Goal: Task Accomplishment & Management: Manage account settings

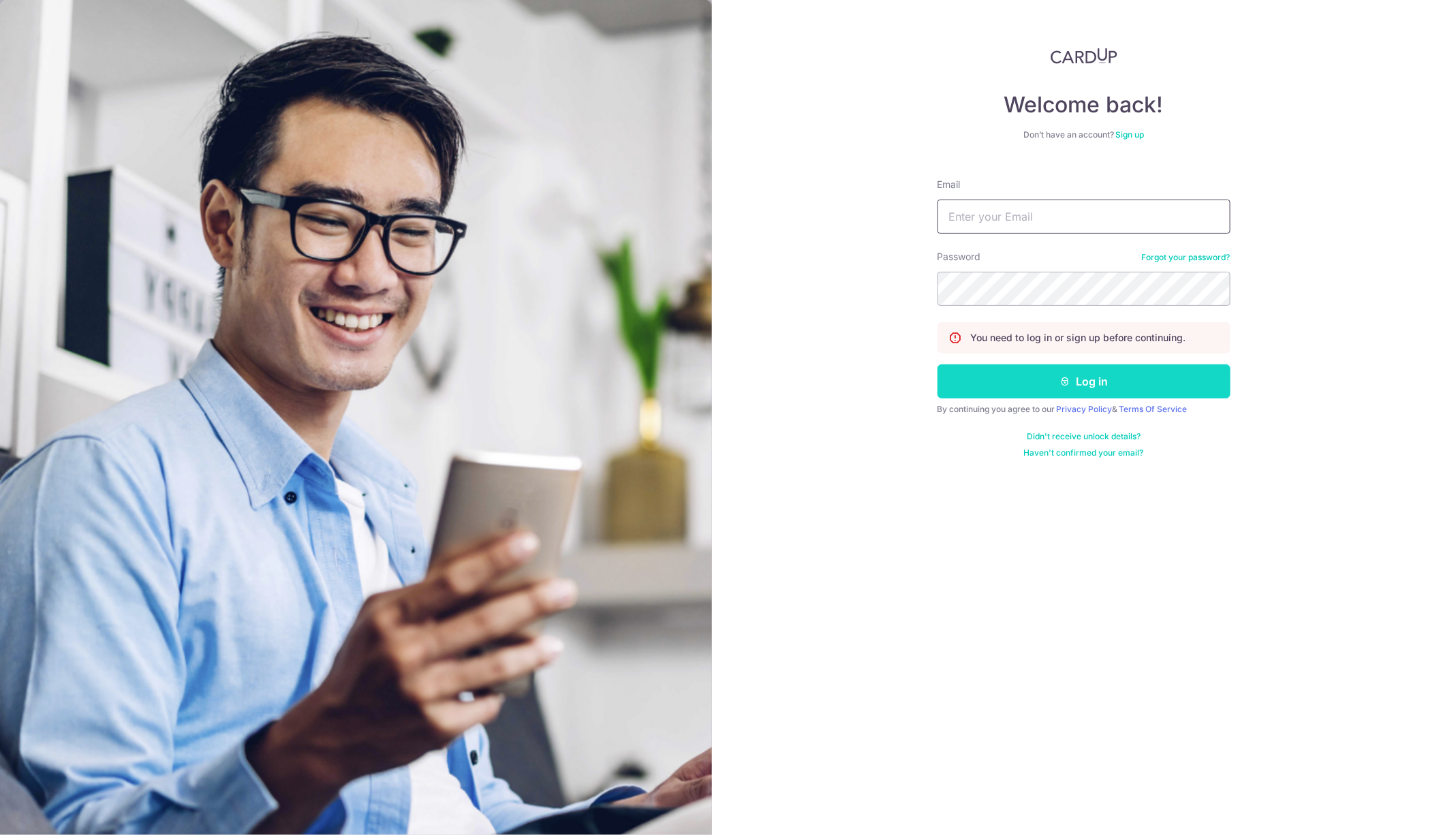
type input "[EMAIL_ADDRESS][DOMAIN_NAME]"
click at [1037, 379] on button "Log in" at bounding box center [1084, 381] width 293 height 34
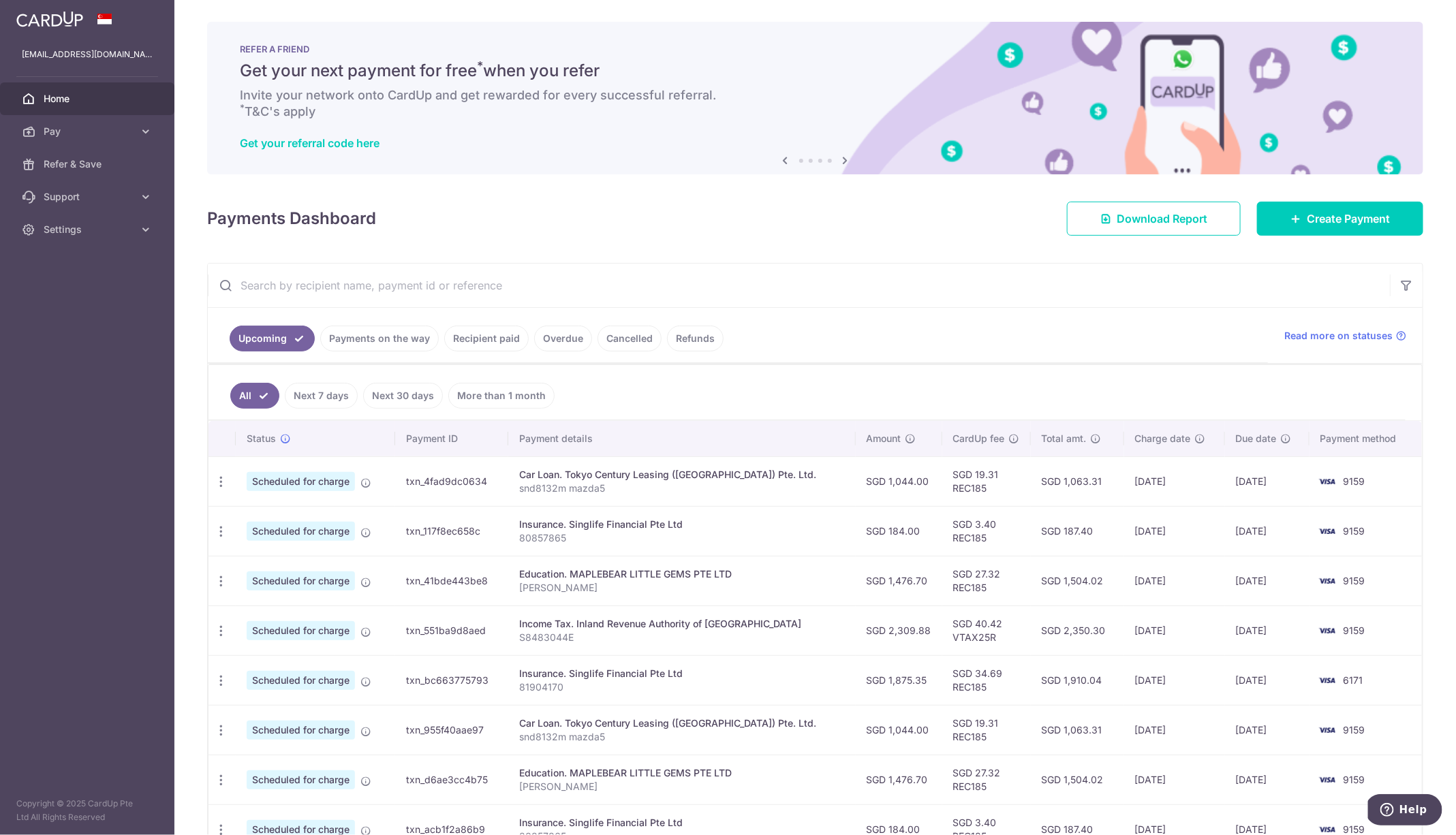
click at [487, 341] on link "Recipient paid" at bounding box center [486, 338] width 84 height 26
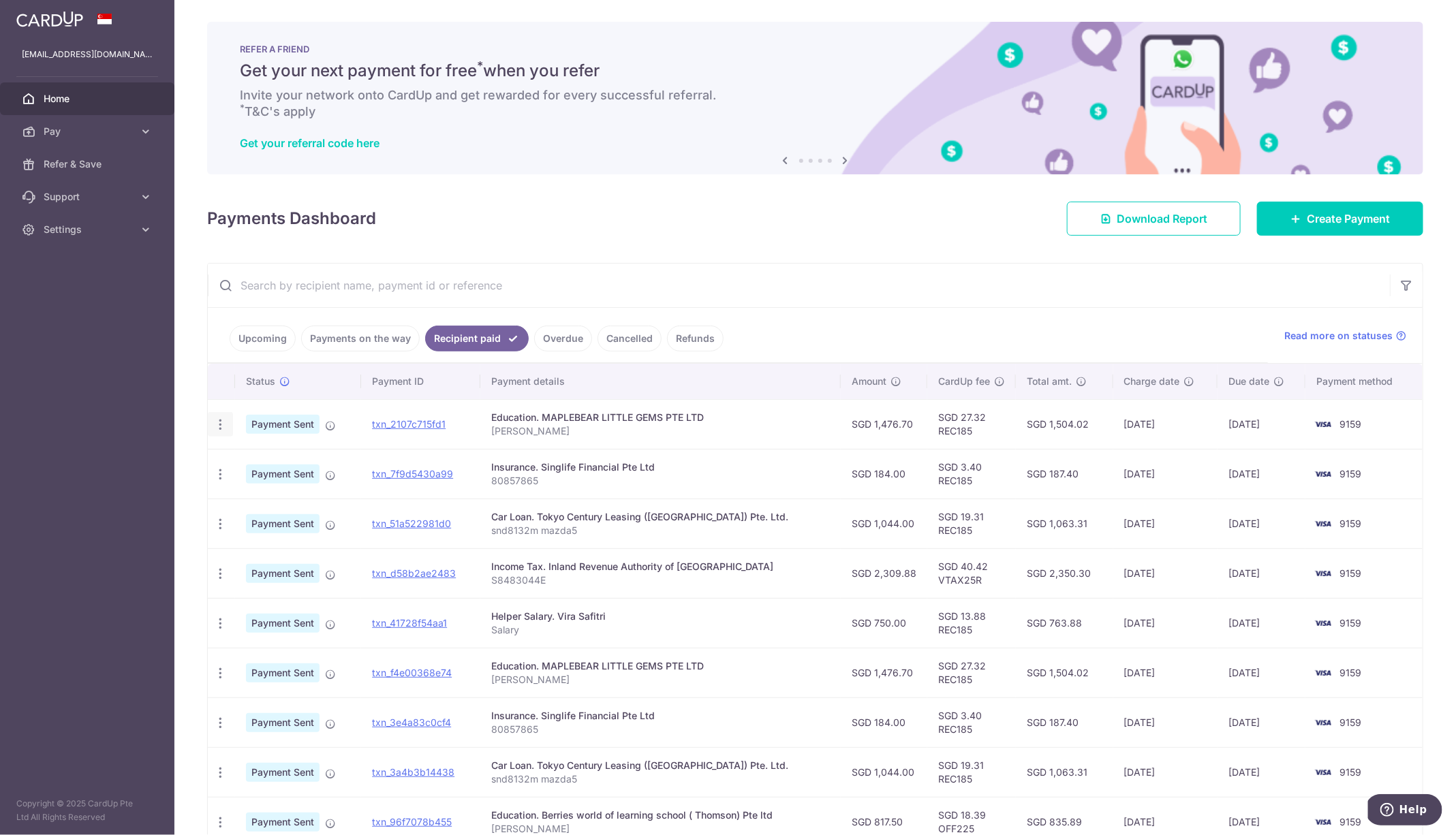
click at [221, 431] on div "PDF Receipt" at bounding box center [220, 424] width 25 height 25
click at [216, 419] on icon "button" at bounding box center [220, 424] width 14 height 14
click at [417, 411] on td "txn_2107c715fd1" at bounding box center [420, 423] width 119 height 50
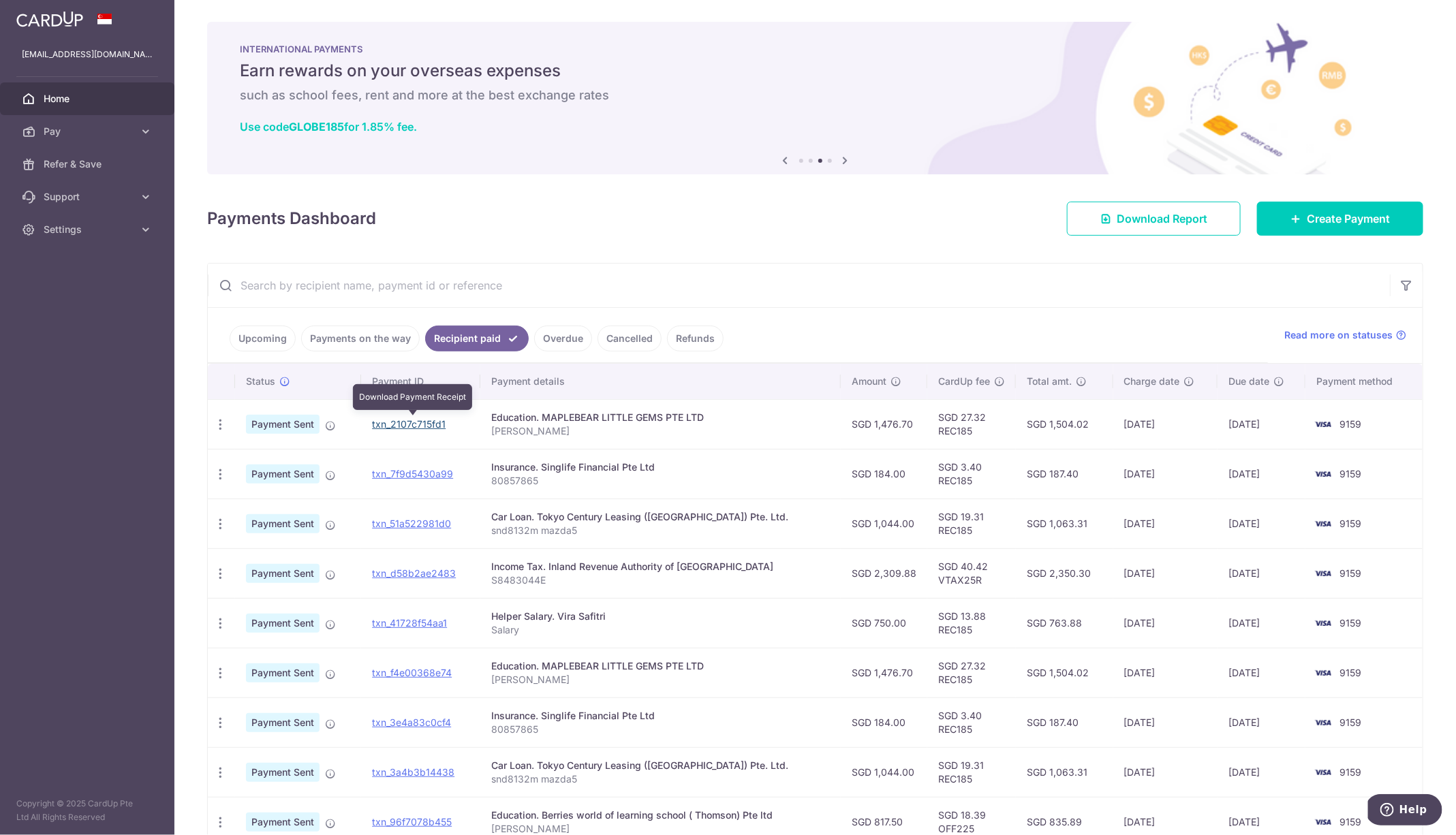
click at [412, 418] on link "txn_2107c715fd1" at bounding box center [408, 423] width 73 height 12
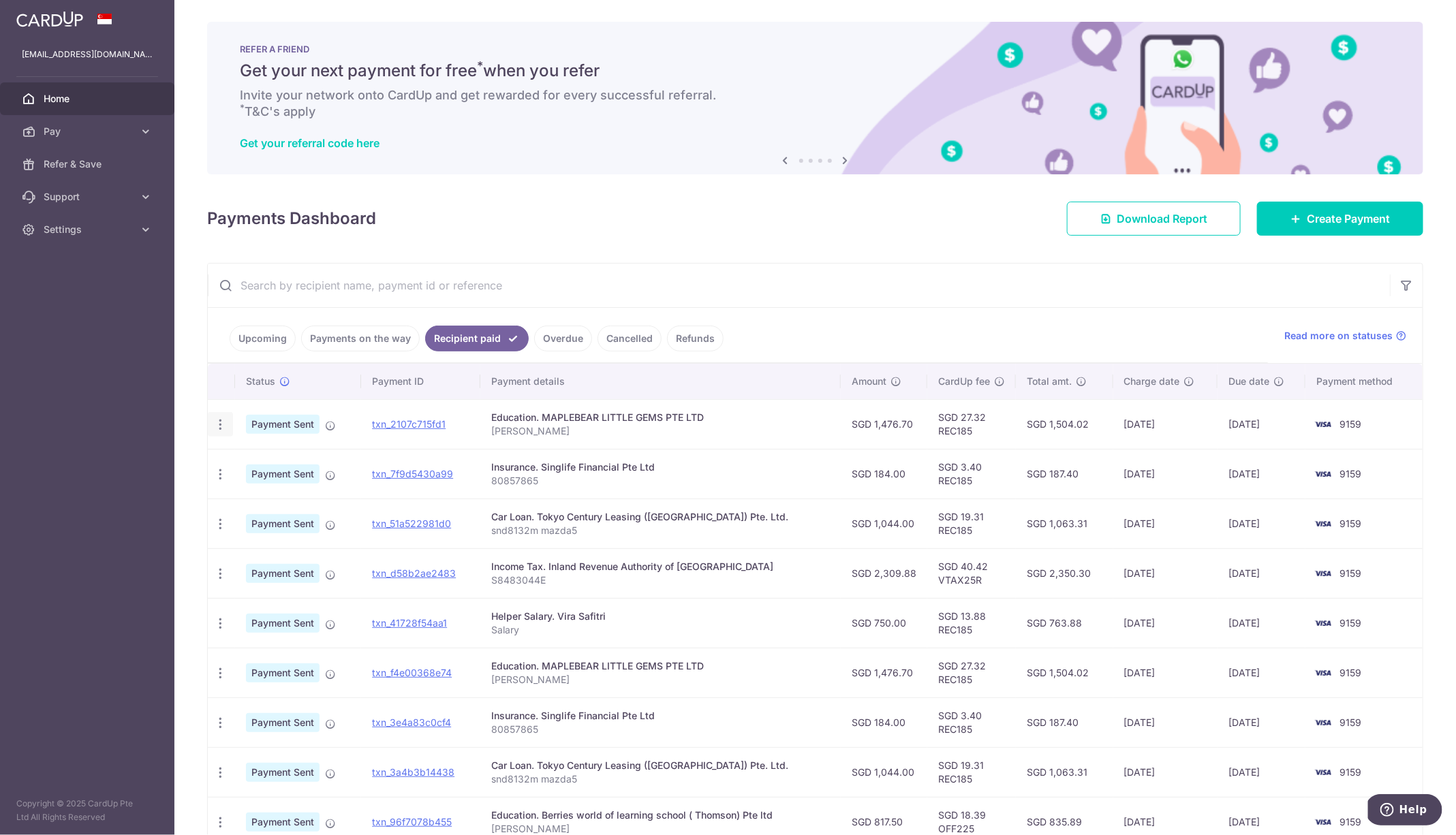
click at [217, 422] on icon "button" at bounding box center [220, 424] width 14 height 14
drag, startPoint x: 110, startPoint y: 425, endPoint x: 131, endPoint y: 422, distance: 21.2
click at [110, 426] on aside "jianhochong@gmail.com Home Pay Payments Recipients Cards Refer & Save Support F…" at bounding box center [87, 417] width 174 height 835
click at [330, 425] on icon at bounding box center [331, 426] width 11 height 11
click at [120, 468] on aside "jianhochong@gmail.com Home Pay Payments Recipients Cards Refer & Save Support F…" at bounding box center [87, 417] width 174 height 835
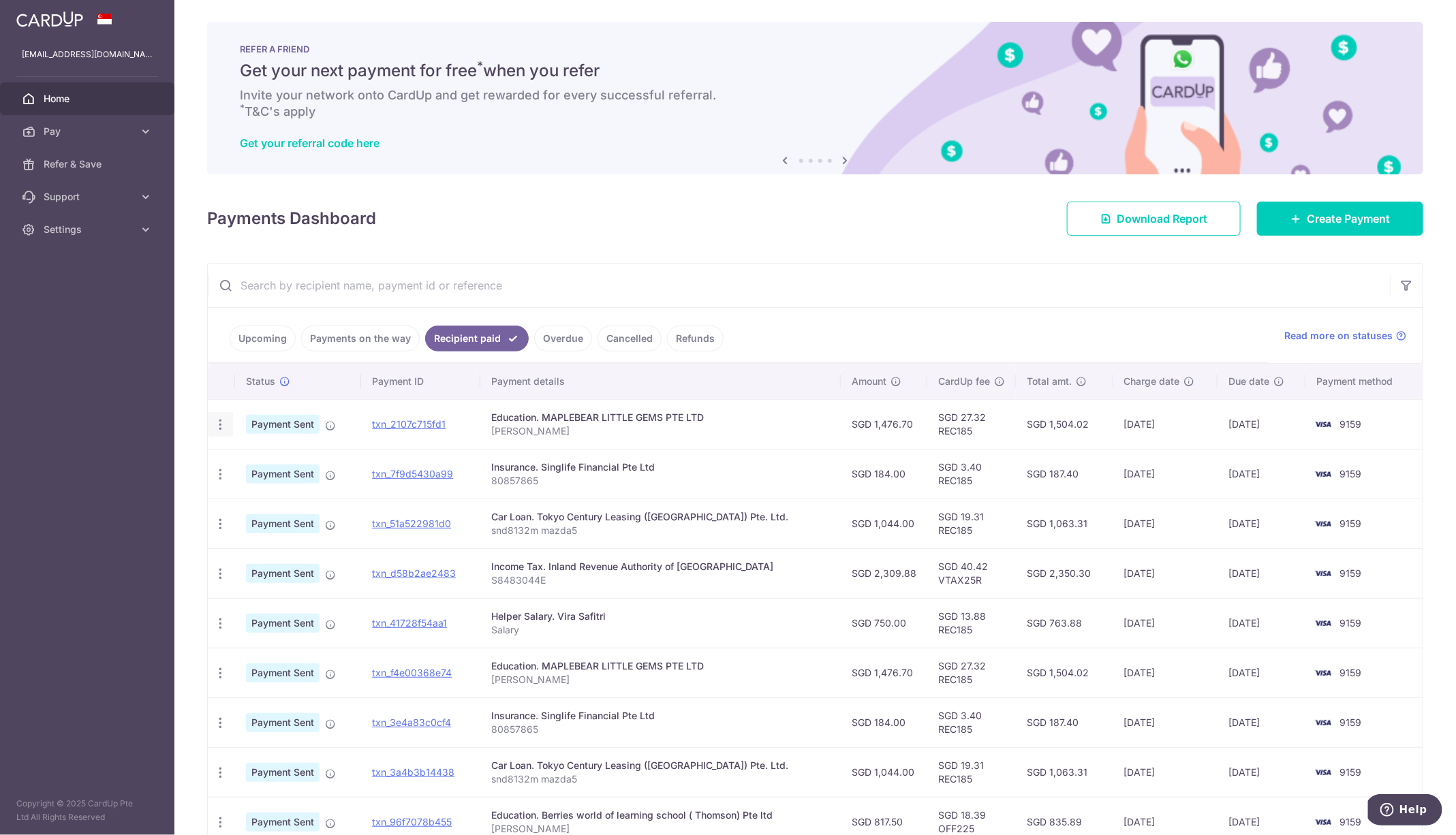
click at [214, 431] on div "PDF Receipt" at bounding box center [220, 424] width 25 height 25
click at [219, 420] on icon "button" at bounding box center [220, 424] width 14 height 14
click at [269, 456] on span "PDF Receipt" at bounding box center [293, 461] width 93 height 13
click at [331, 425] on icon at bounding box center [331, 426] width 11 height 11
click at [80, 501] on aside "jianhochong@gmail.com Home Pay Payments Recipients Cards Refer & Save Support F…" at bounding box center [87, 417] width 174 height 835
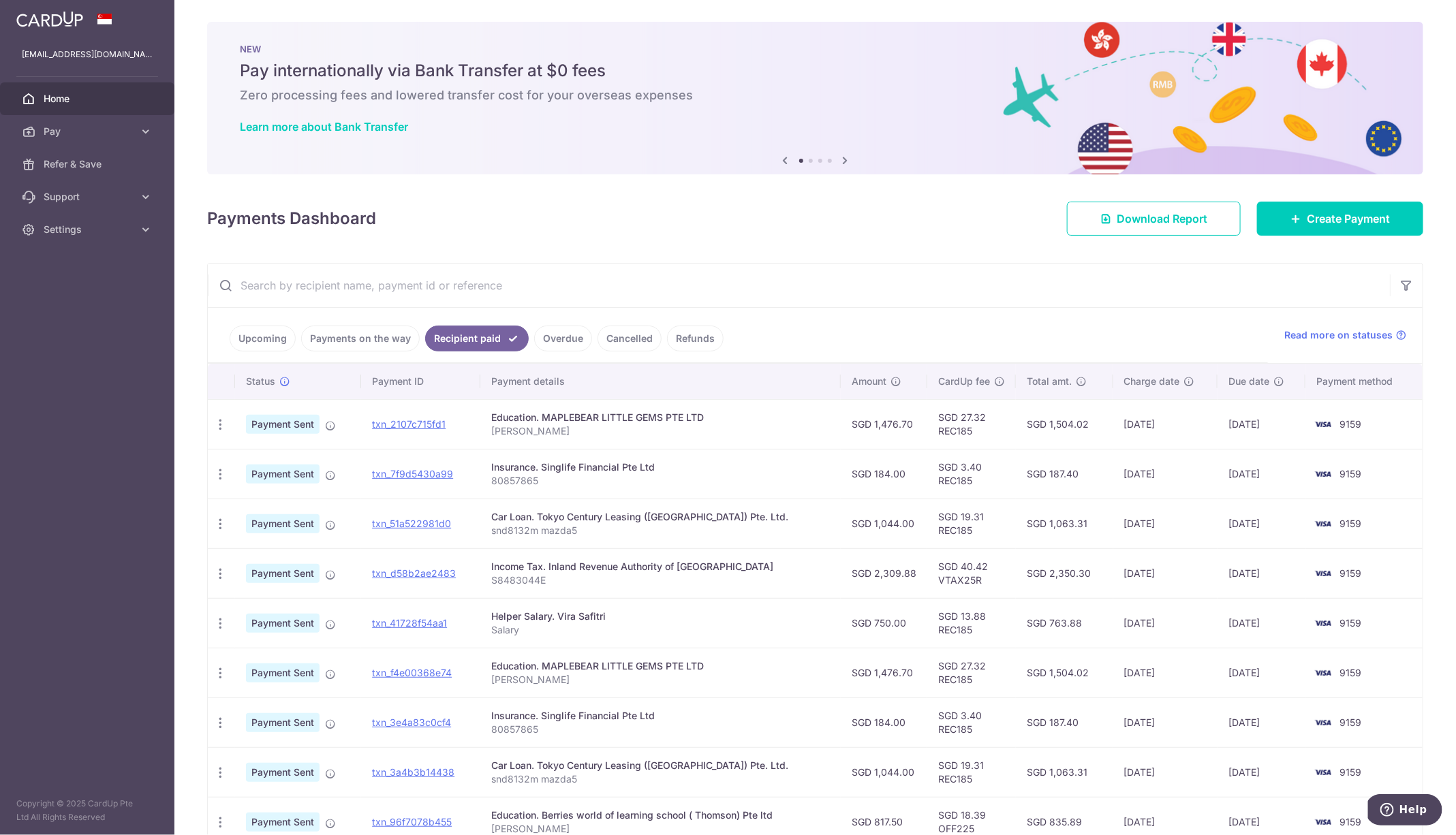
scroll to position [153, 0]
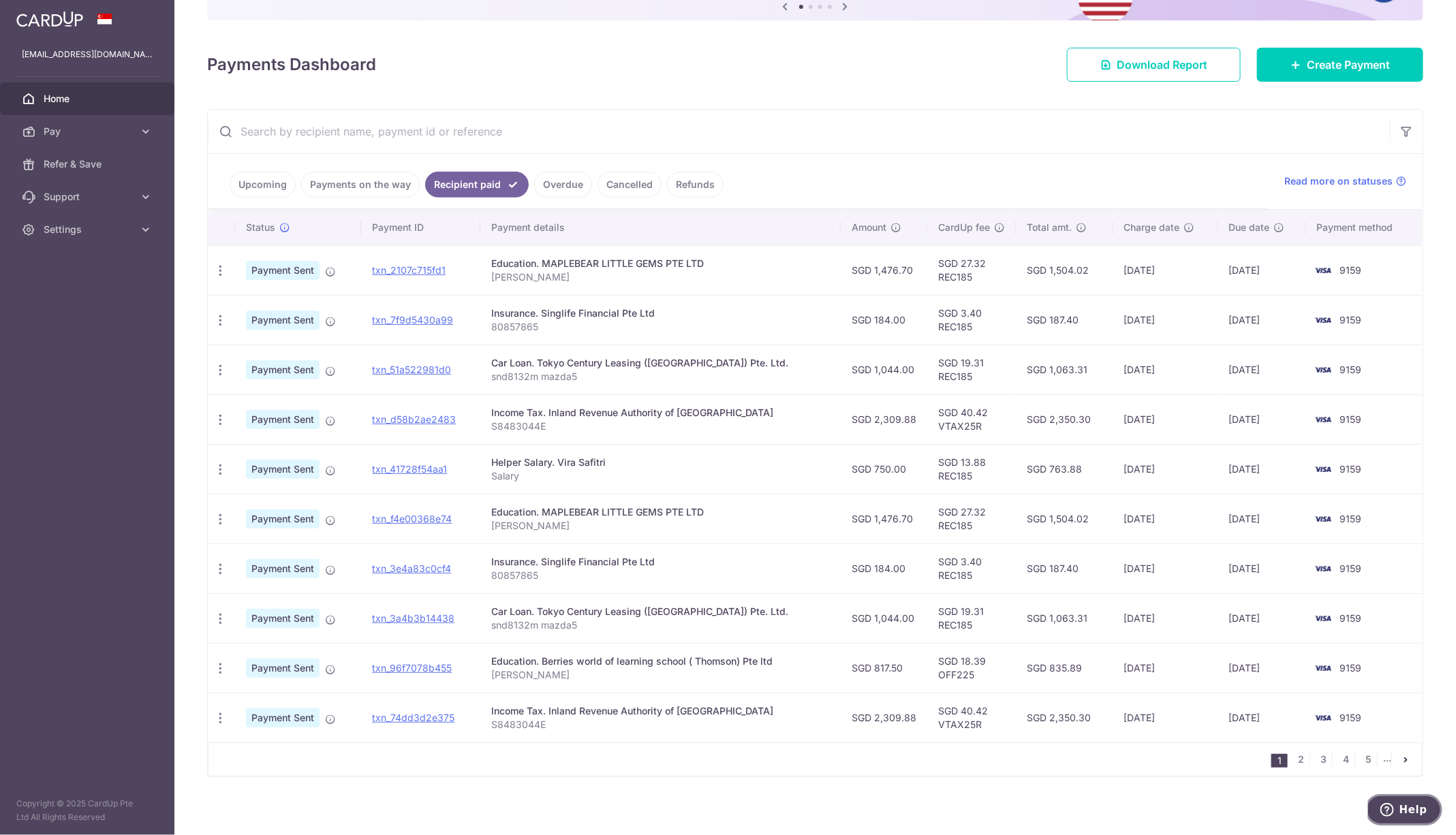
click at [1404, 797] on button "Help" at bounding box center [1403, 809] width 77 height 31
